Goal: Find specific page/section: Find specific page/section

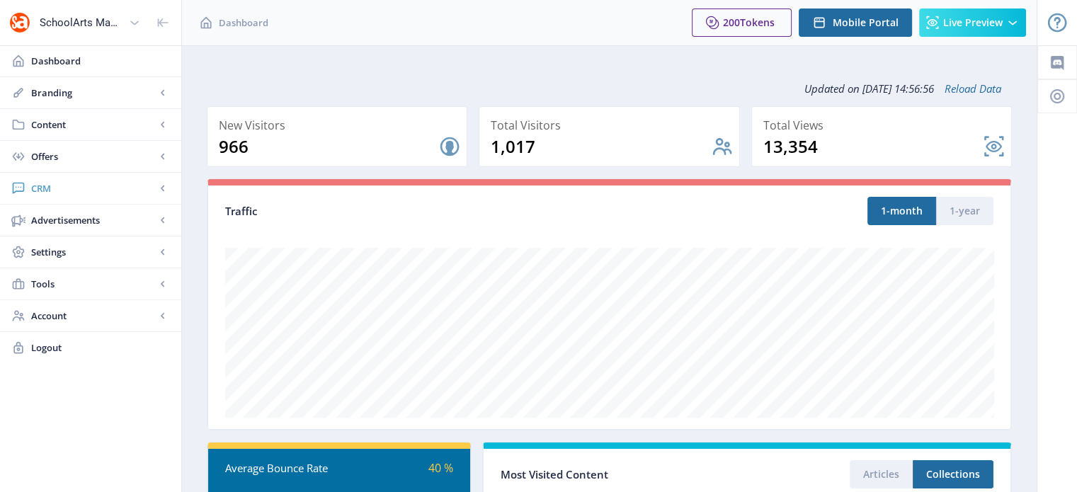
click at [45, 189] on span "CRM" at bounding box center [93, 188] width 125 height 14
click at [67, 218] on span "Readers" at bounding box center [106, 220] width 122 height 14
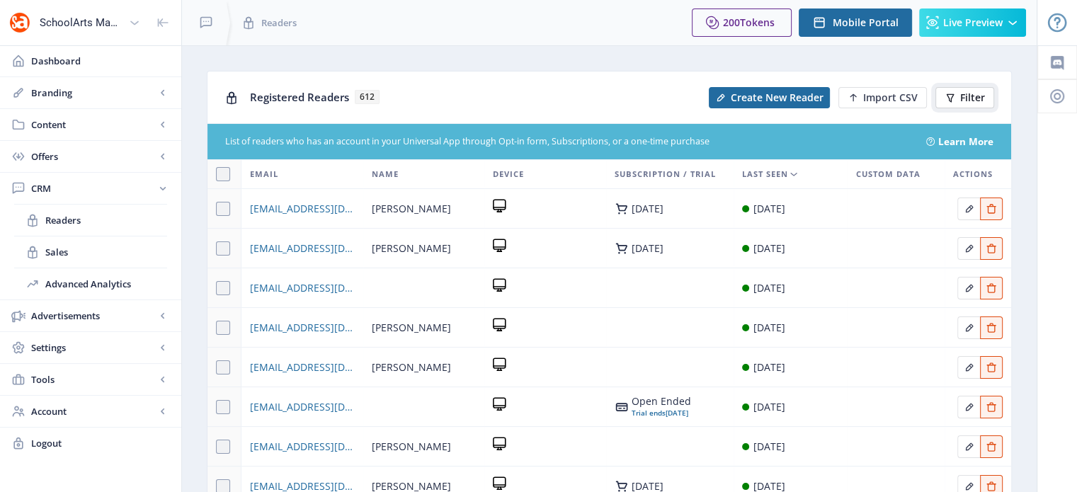
click at [971, 100] on span "Filter" at bounding box center [972, 97] width 25 height 11
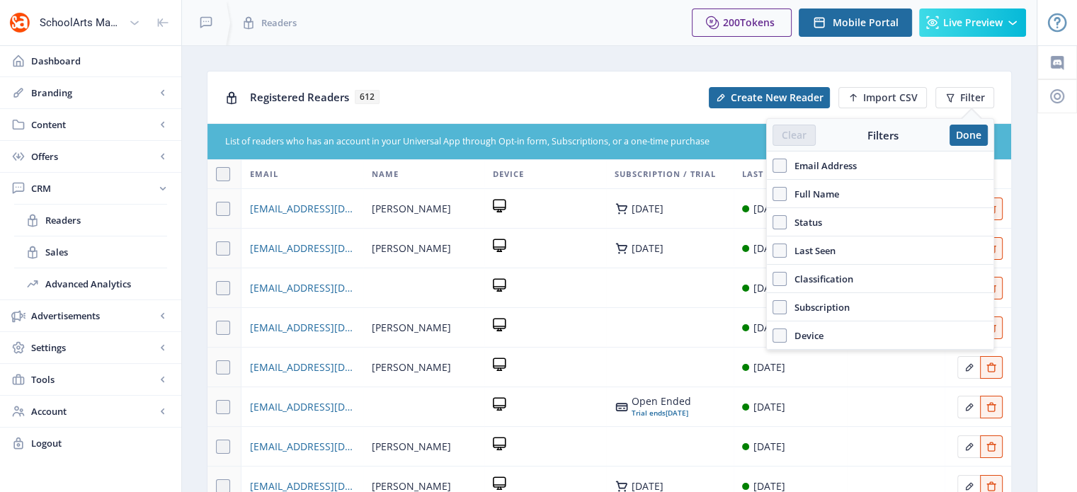
click at [833, 166] on span "Email Address" at bounding box center [822, 165] width 70 height 17
click at [773, 166] on input "Email Address" at bounding box center [772, 166] width 1 height 1
checkbox input "true"
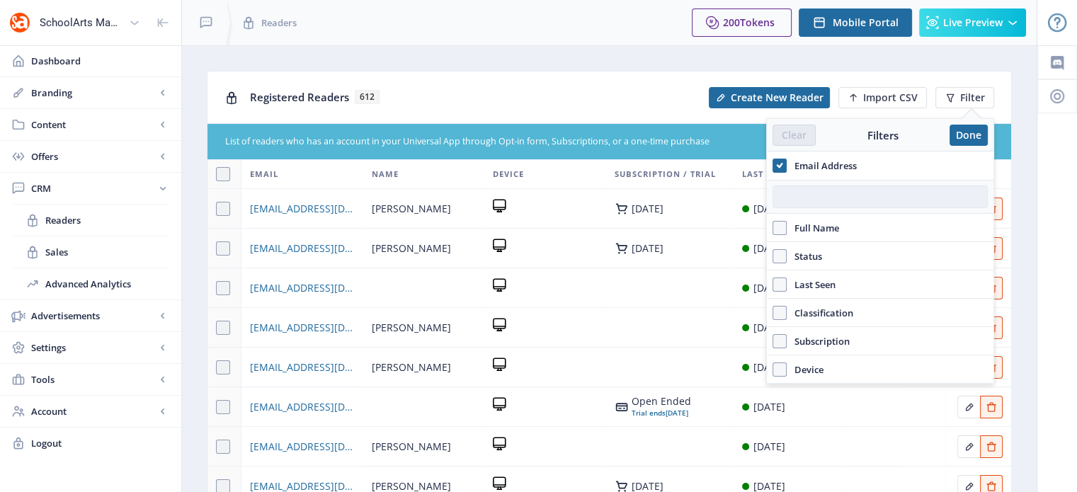
click at [831, 191] on input "text" at bounding box center [879, 196] width 215 height 23
paste input "[EMAIL_ADDRESS][DOMAIN_NAME]"
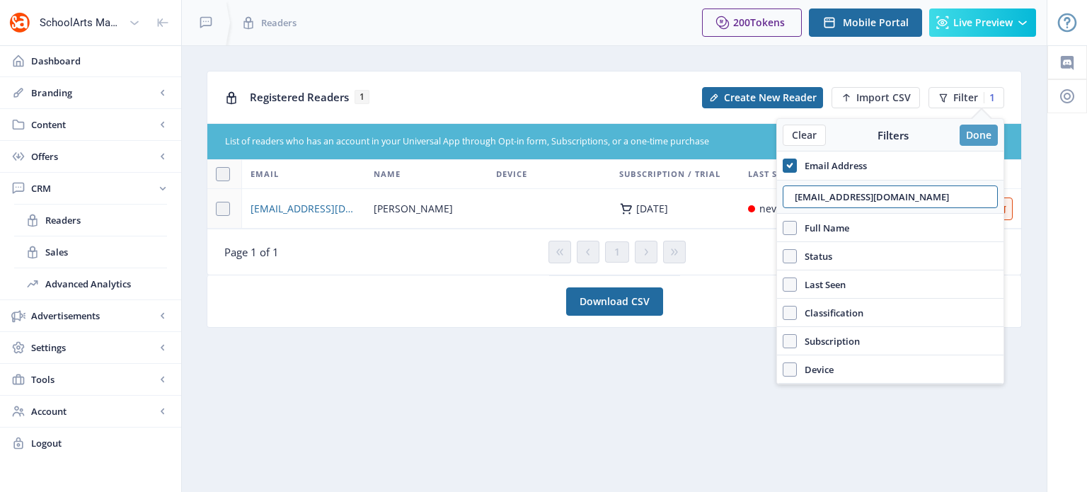
type input "[EMAIL_ADDRESS][DOMAIN_NAME]"
click at [986, 133] on button "Done" at bounding box center [979, 135] width 38 height 21
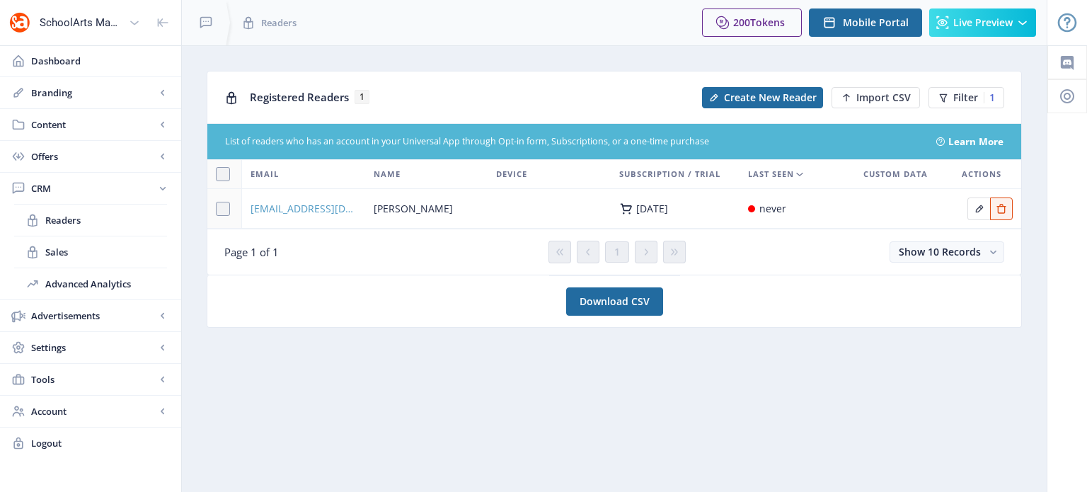
click at [320, 211] on span "[EMAIL_ADDRESS][DOMAIN_NAME]" at bounding box center [304, 208] width 106 height 17
